Goal: Check status: Check status

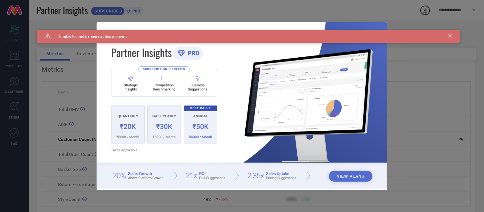
click at [448, 37] on div "Caution Created with Sketch. Unable to load banners at this moment" at bounding box center [248, 36] width 423 height 13
click at [451, 35] on icon at bounding box center [450, 36] width 4 height 4
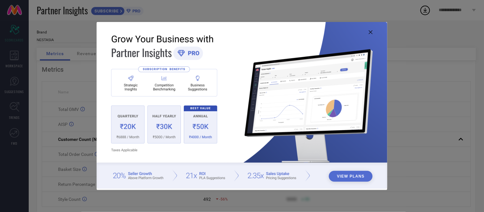
click at [371, 33] on icon at bounding box center [371, 32] width 4 height 4
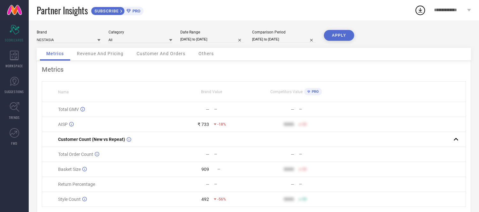
select select "9"
select select "2025"
select select "10"
select select "2025"
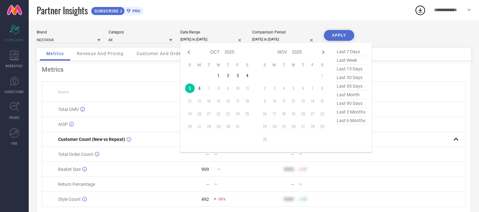
click at [229, 42] on input "[DATE] to [DATE]" at bounding box center [212, 39] width 64 height 7
click at [234, 77] on td "3" at bounding box center [238, 76] width 10 height 10
type input "[DATE] to [DATE]"
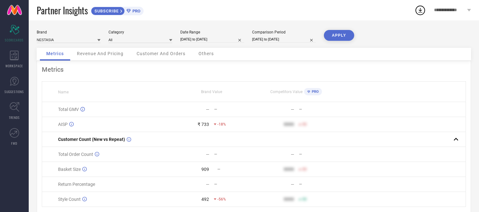
click at [330, 36] on button "APPLY" at bounding box center [339, 35] width 30 height 11
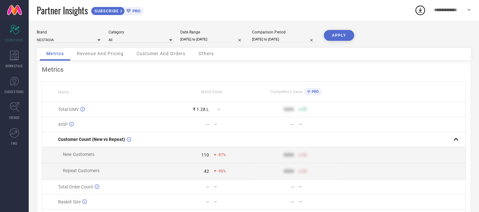
click at [208, 50] on div "Others" at bounding box center [206, 54] width 28 height 13
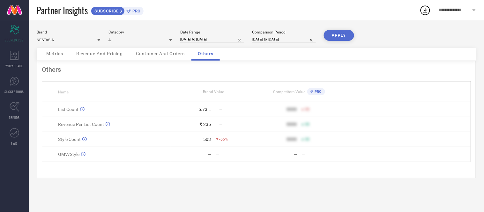
select select "9"
select select "2025"
select select "10"
select select "2025"
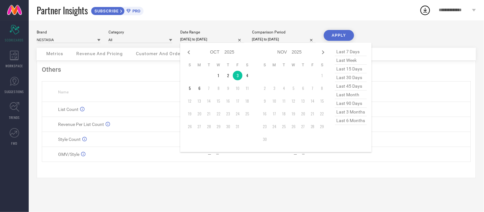
click at [230, 38] on input "[DATE] to [DATE]" at bounding box center [212, 39] width 64 height 7
click at [248, 75] on td "4" at bounding box center [247, 76] width 10 height 10
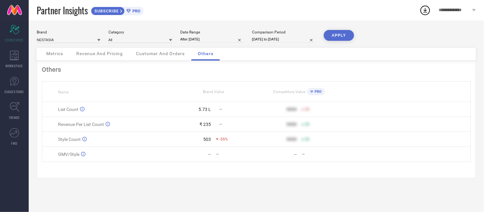
type input "[DATE] to [DATE]"
click at [343, 31] on button "APPLY" at bounding box center [339, 35] width 30 height 11
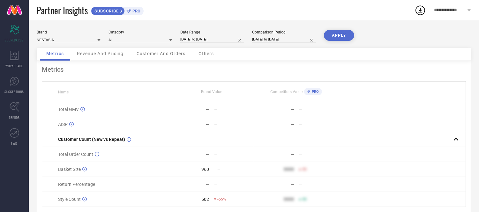
click at [201, 56] on span "Others" at bounding box center [205, 53] width 15 height 5
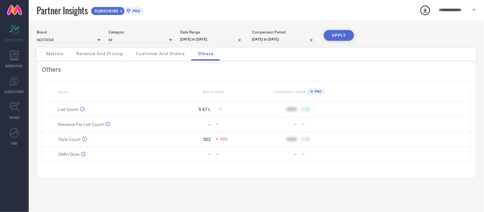
select select "9"
select select "2025"
select select "10"
select select "2025"
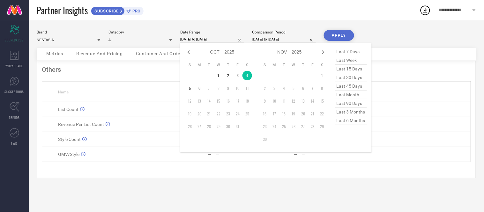
click at [222, 42] on input "[DATE] to [DATE]" at bounding box center [212, 39] width 64 height 7
click at [189, 91] on td "5" at bounding box center [190, 89] width 10 height 10
type input "[DATE] to [DATE]"
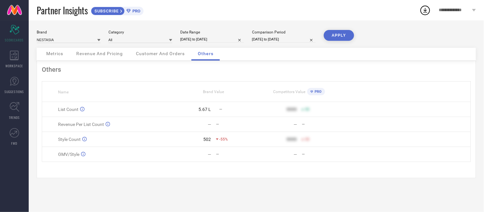
click at [335, 34] on button "APPLY" at bounding box center [339, 35] width 30 height 11
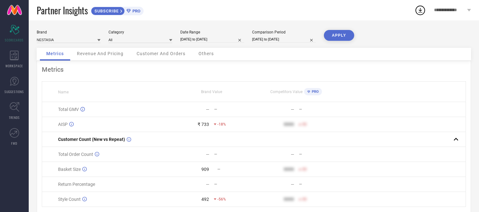
click at [209, 52] on span "Others" at bounding box center [205, 53] width 15 height 5
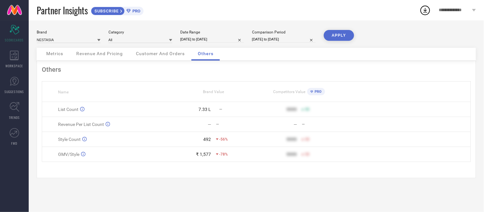
select select "9"
select select "2025"
select select "10"
select select "2025"
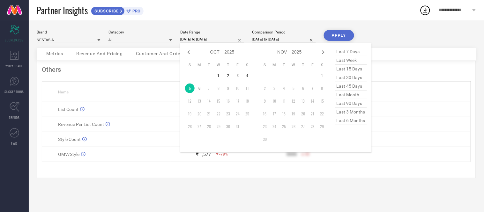
click at [226, 41] on input "[DATE] to [DATE]" at bounding box center [212, 39] width 64 height 7
click at [200, 91] on td "6" at bounding box center [199, 89] width 10 height 10
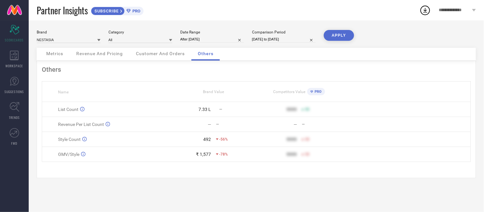
type input "[DATE] to [DATE]"
click at [340, 37] on button "APPLY" at bounding box center [339, 35] width 30 height 11
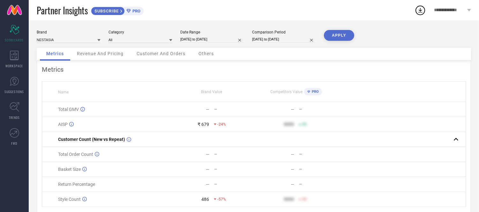
click at [206, 55] on span "Others" at bounding box center [205, 53] width 15 height 5
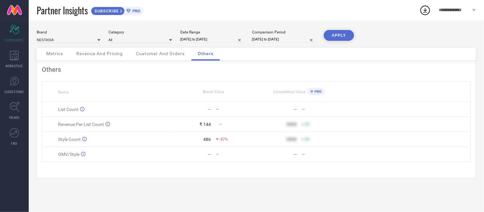
click at [212, 34] on div "Date Range [DATE] to [DATE]" at bounding box center [212, 36] width 64 height 13
select select "9"
select select "2025"
select select "10"
select select "2025"
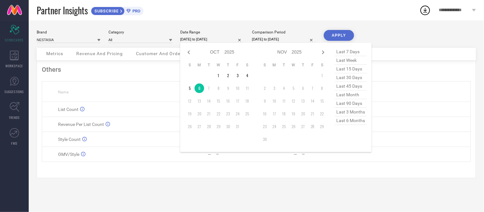
click at [213, 38] on input "[DATE] to [DATE]" at bounding box center [212, 39] width 64 height 7
click at [189, 50] on icon at bounding box center [189, 52] width 8 height 8
select select "8"
select select "2025"
select select "9"
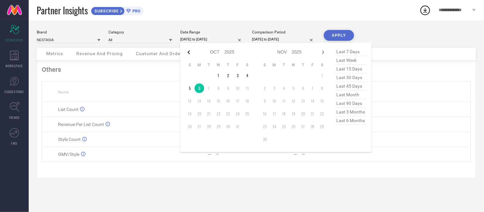
select select "2025"
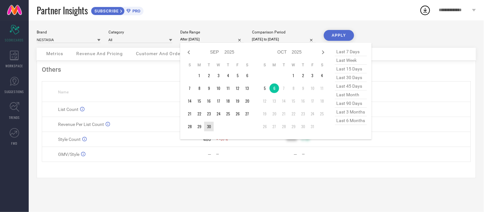
click at [209, 126] on td "30" at bounding box center [209, 127] width 10 height 10
type input "[DATE] to [DATE]"
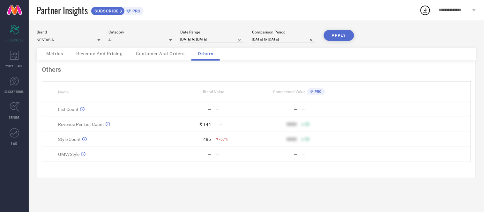
click at [336, 35] on button "APPLY" at bounding box center [339, 35] width 30 height 11
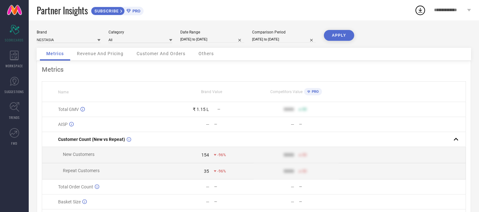
click at [203, 52] on span "Others" at bounding box center [205, 53] width 15 height 5
